Goal: Task Accomplishment & Management: Complete application form

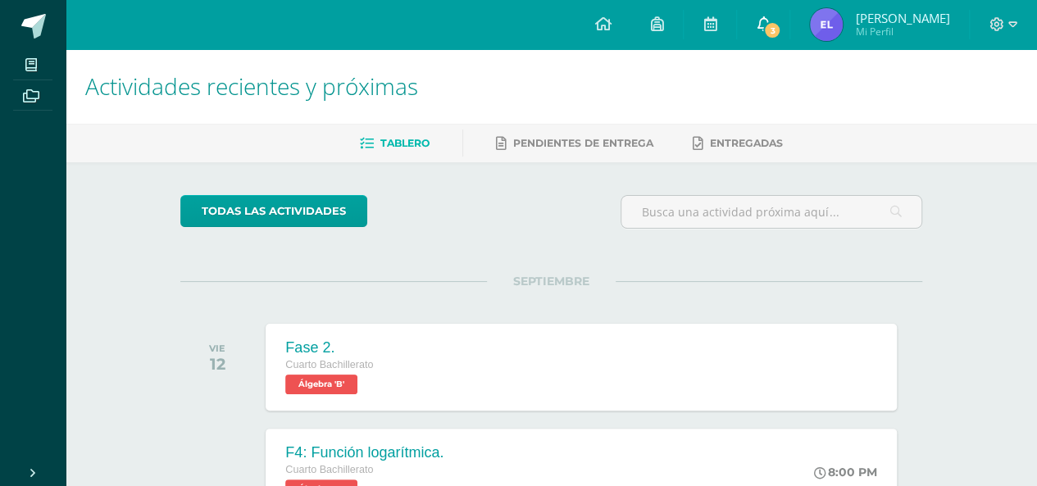
click at [770, 29] on span "3" at bounding box center [772, 30] width 18 height 18
click at [577, 135] on link "Pendientes de entrega" at bounding box center [574, 143] width 157 height 26
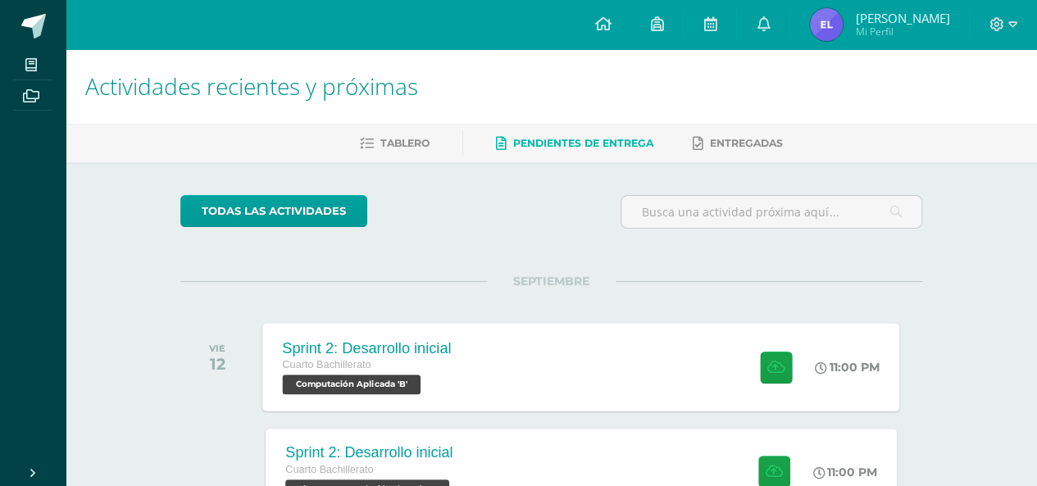
click at [382, 380] on span "Computación Aplicada 'B'" at bounding box center [352, 385] width 139 height 20
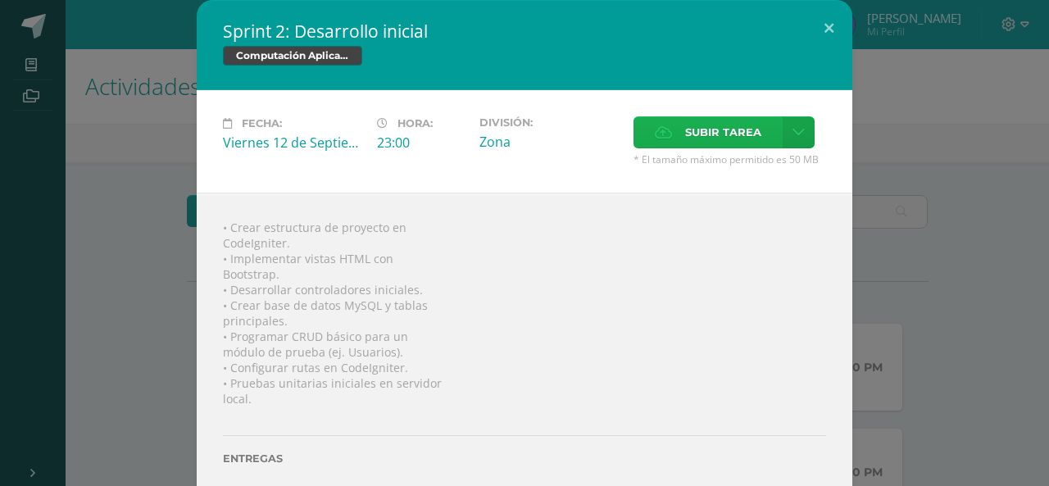
click at [655, 130] on icon at bounding box center [663, 132] width 17 height 11
click at [0, 0] on input "Subir tarea" at bounding box center [0, 0] width 0 height 0
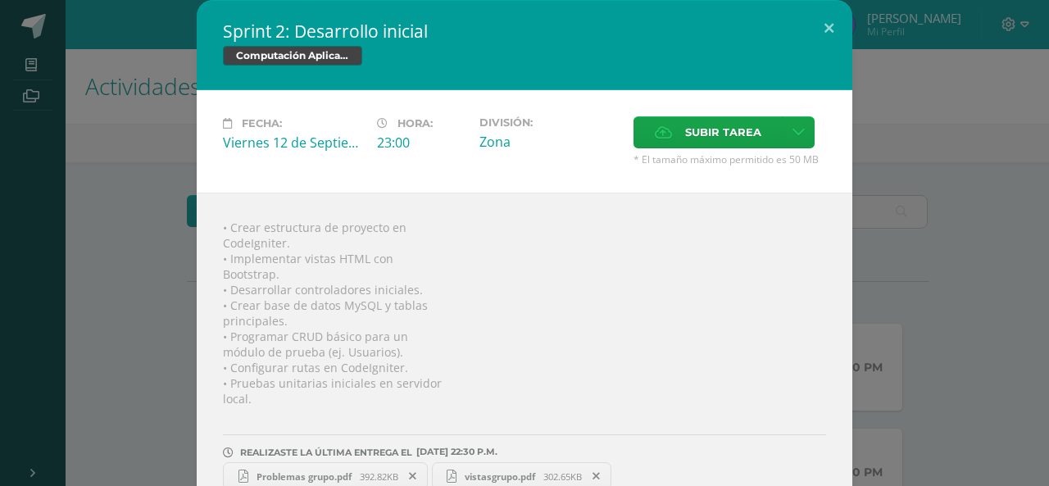
click at [858, 54] on div "Sprint 2: Desarrollo inicial Computación Aplicada Fecha: [DATE] Hora: 23:00 Div…" at bounding box center [525, 258] width 1036 height 517
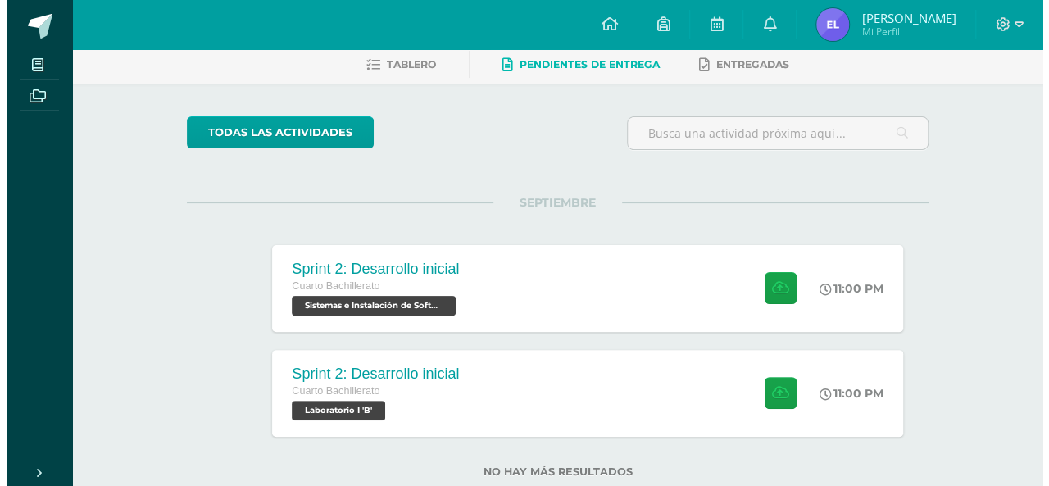
scroll to position [84, 0]
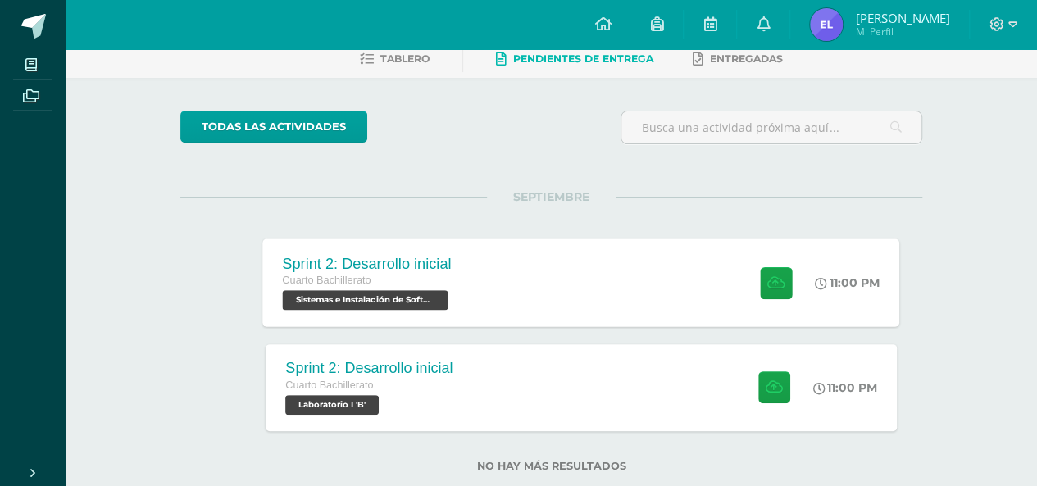
click at [425, 304] on span "Sistemas e Instalación de Software 'B'" at bounding box center [366, 300] width 166 height 20
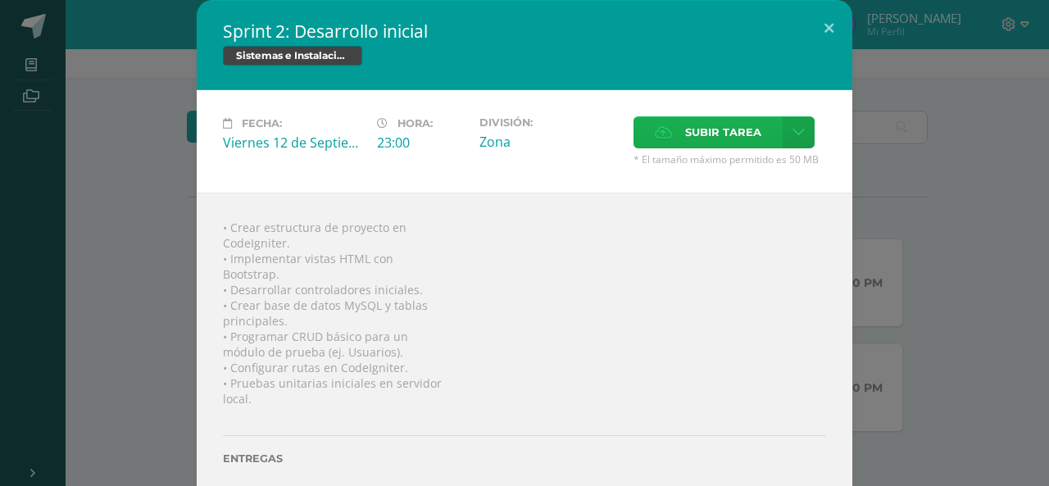
click at [658, 129] on icon at bounding box center [663, 132] width 17 height 11
click at [0, 0] on input "Subir tarea" at bounding box center [0, 0] width 0 height 0
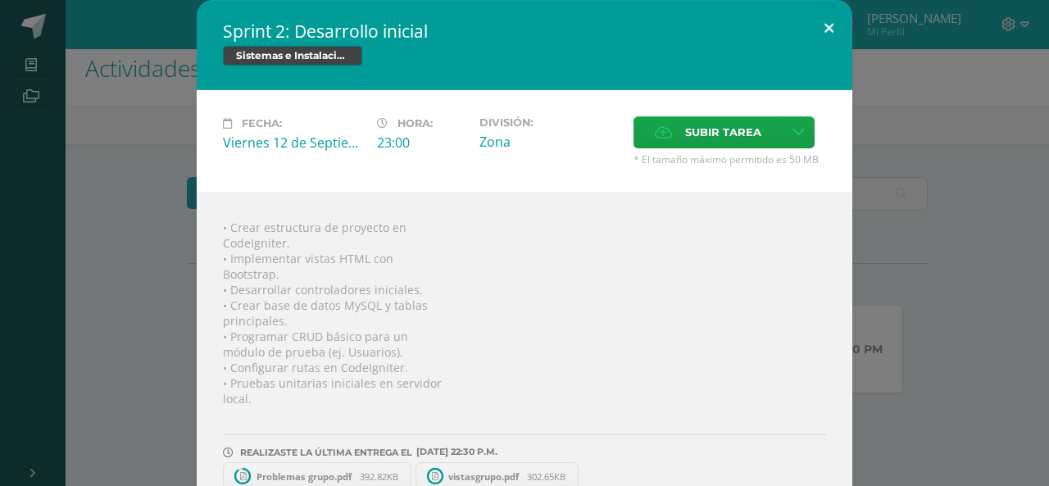
scroll to position [17, 0]
click at [821, 30] on button at bounding box center [829, 28] width 47 height 56
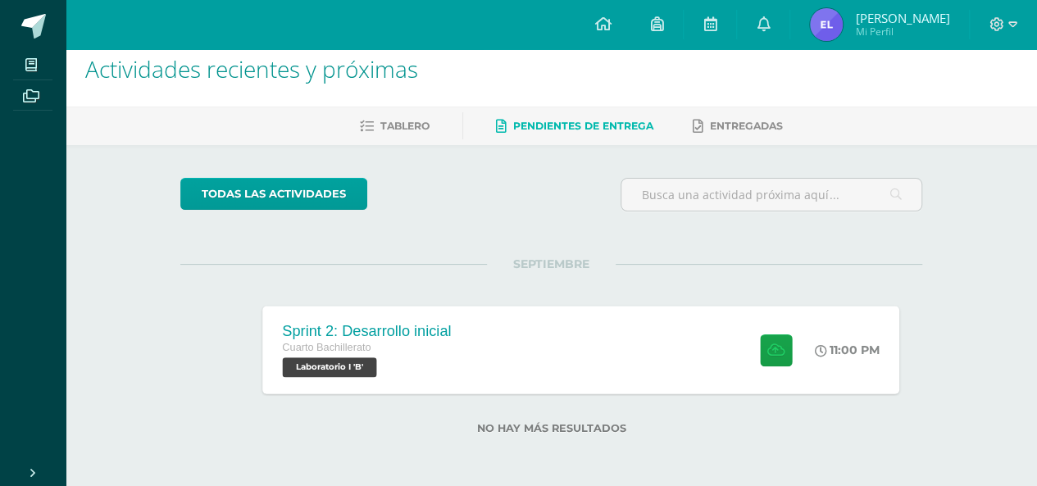
click at [357, 361] on span "Laboratorio I 'B'" at bounding box center [330, 367] width 94 height 20
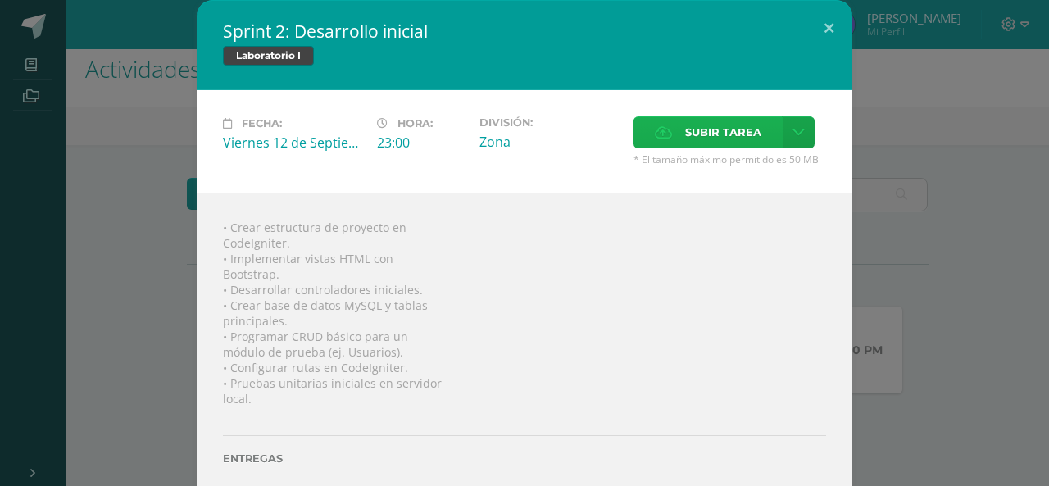
click at [634, 127] on label "Subir tarea" at bounding box center [708, 132] width 149 height 32
click at [0, 0] on input "Subir tarea" at bounding box center [0, 0] width 0 height 0
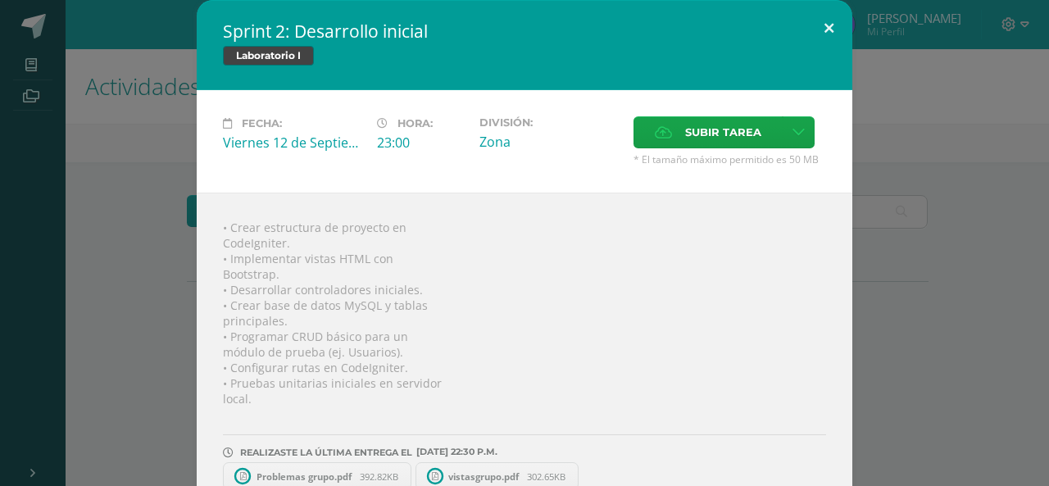
click at [845, 52] on div "Sprint 2: Desarrollo inicial Laboratorio I Fecha: [DATE] Hora: 23:00 División: …" at bounding box center [525, 258] width 656 height 517
click at [815, 19] on button at bounding box center [829, 28] width 47 height 56
